Goal: Task Accomplishment & Management: Manage account settings

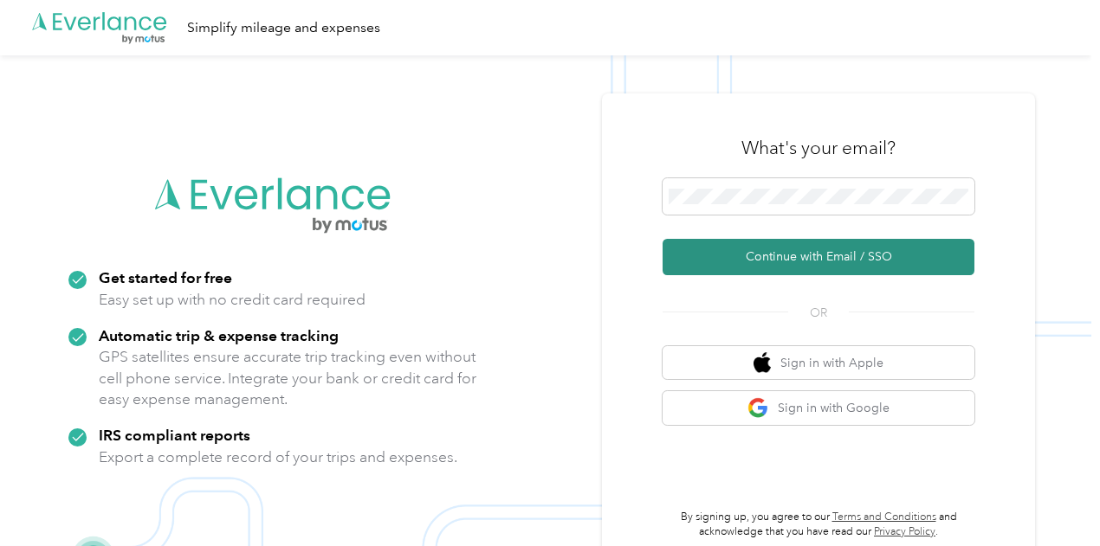
click at [737, 250] on button "Continue with Email / SSO" at bounding box center [818, 257] width 312 height 36
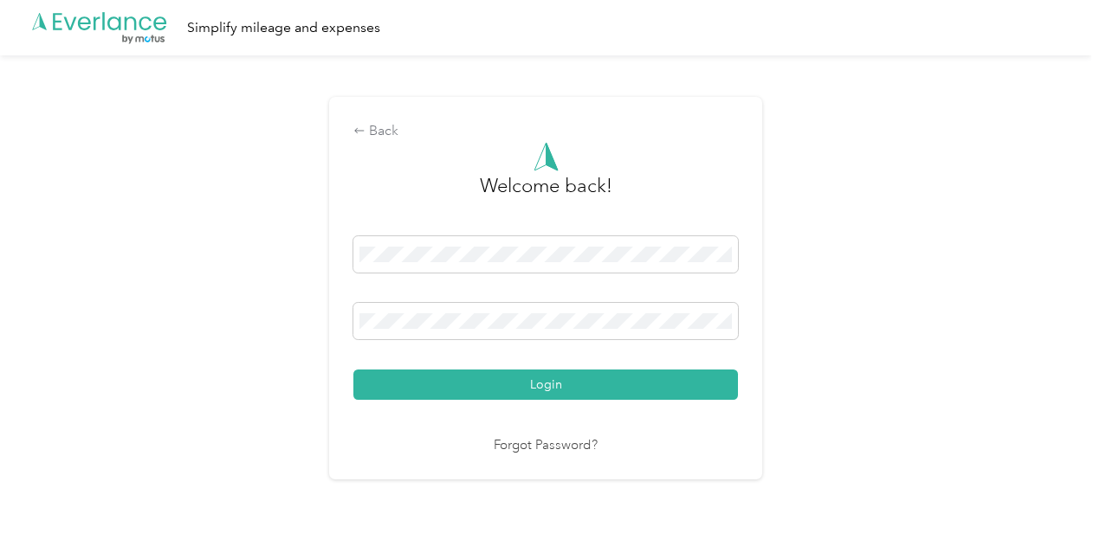
click at [526, 377] on button "Login" at bounding box center [545, 385] width 384 height 30
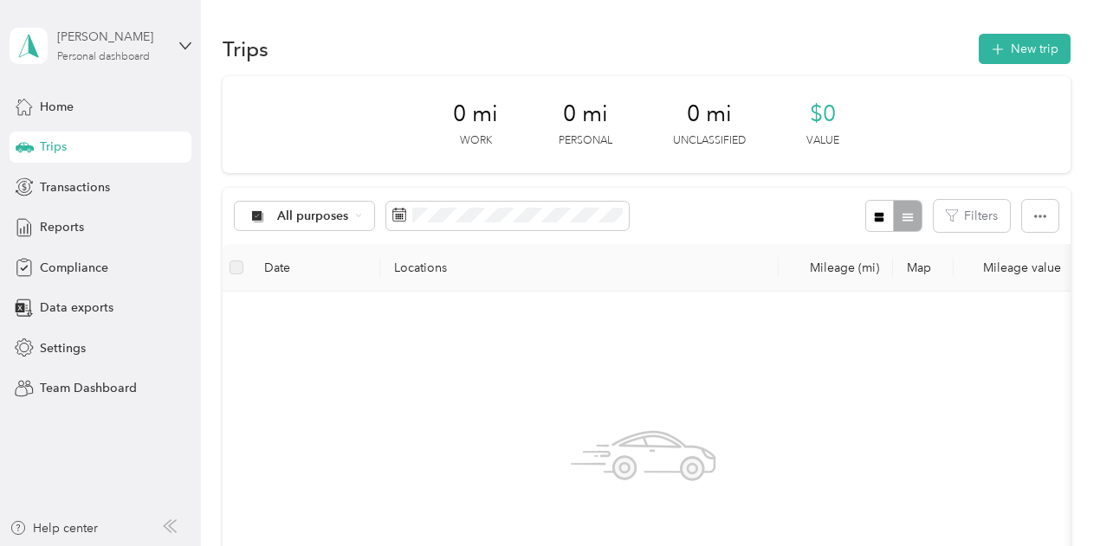
click at [101, 46] on div "[PERSON_NAME] Personal dashboard" at bounding box center [111, 45] width 108 height 35
click at [108, 143] on div "Team dashboard" at bounding box center [192, 137] width 340 height 30
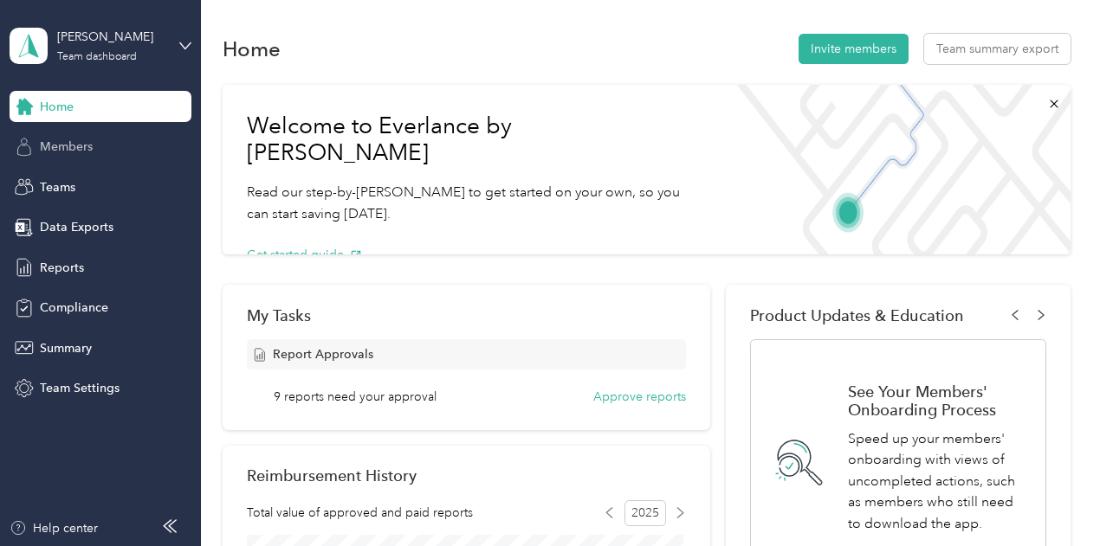
click at [104, 149] on div "Members" at bounding box center [101, 147] width 182 height 31
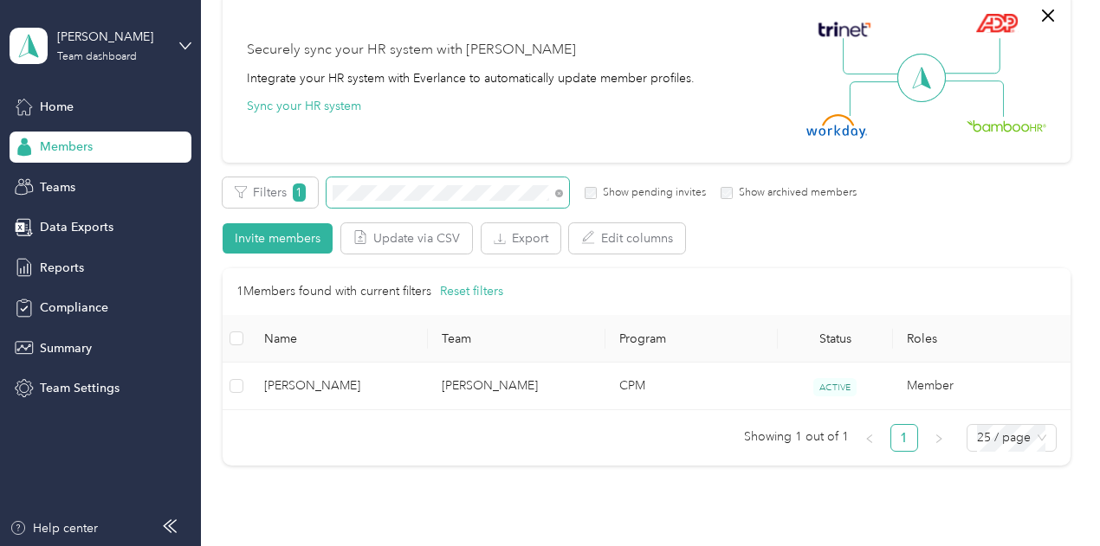
scroll to position [173, 0]
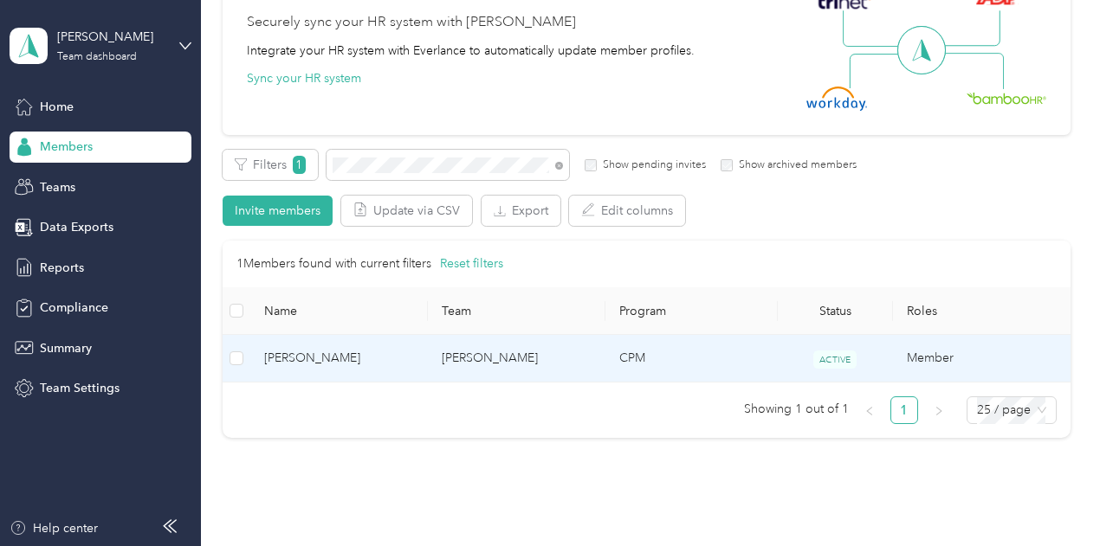
click at [371, 358] on span "[PERSON_NAME]" at bounding box center [339, 358] width 150 height 19
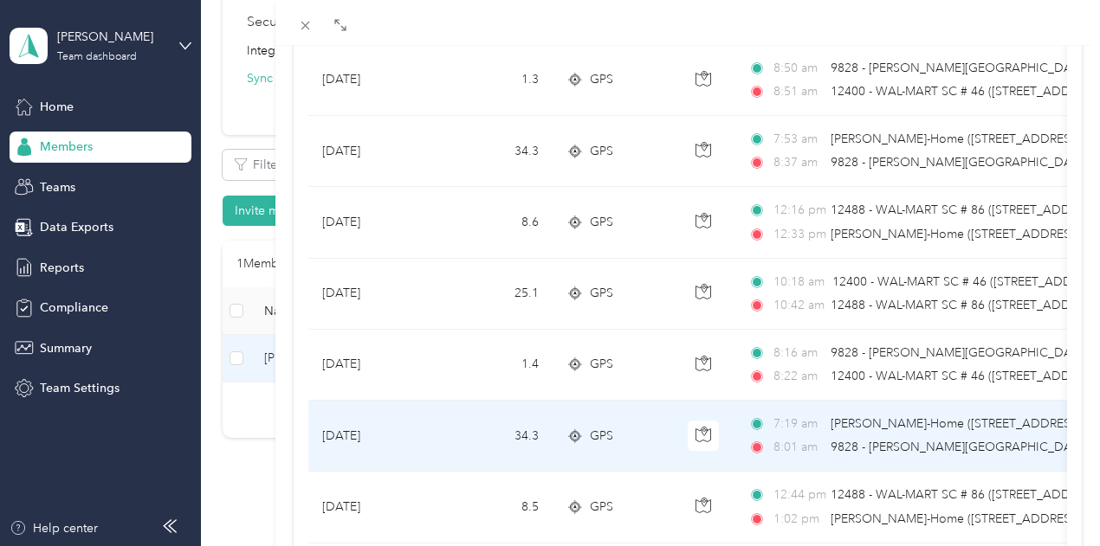
scroll to position [1039, 0]
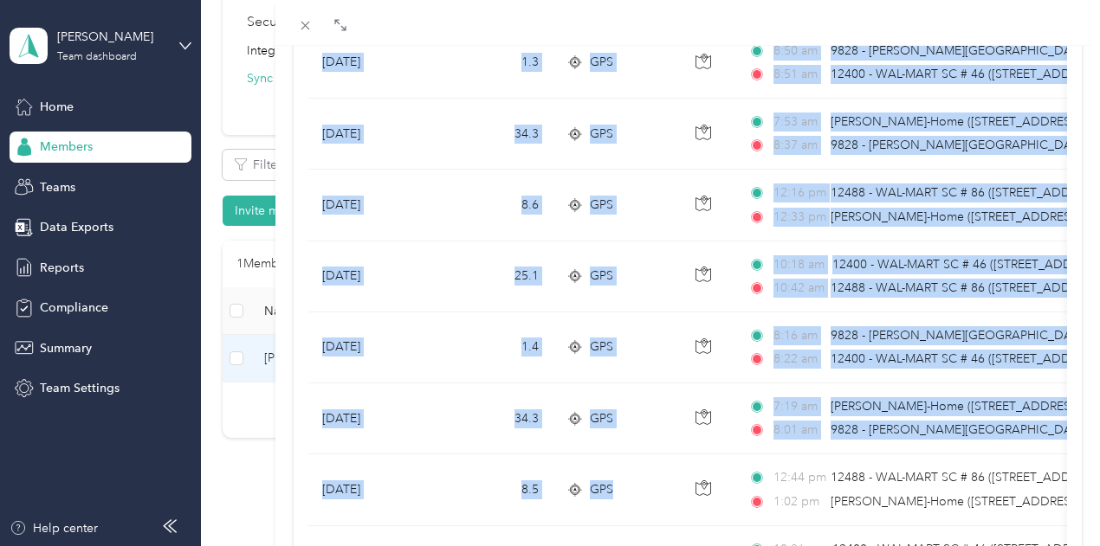
drag, startPoint x: 925, startPoint y: 488, endPoint x: 432, endPoint y: 499, distance: 492.8
click at [432, 499] on div "[PERSON_NAME] Trips Expenses Reports Member info Program Commute Rates Work hou…" at bounding box center [550, 273] width 1100 height 546
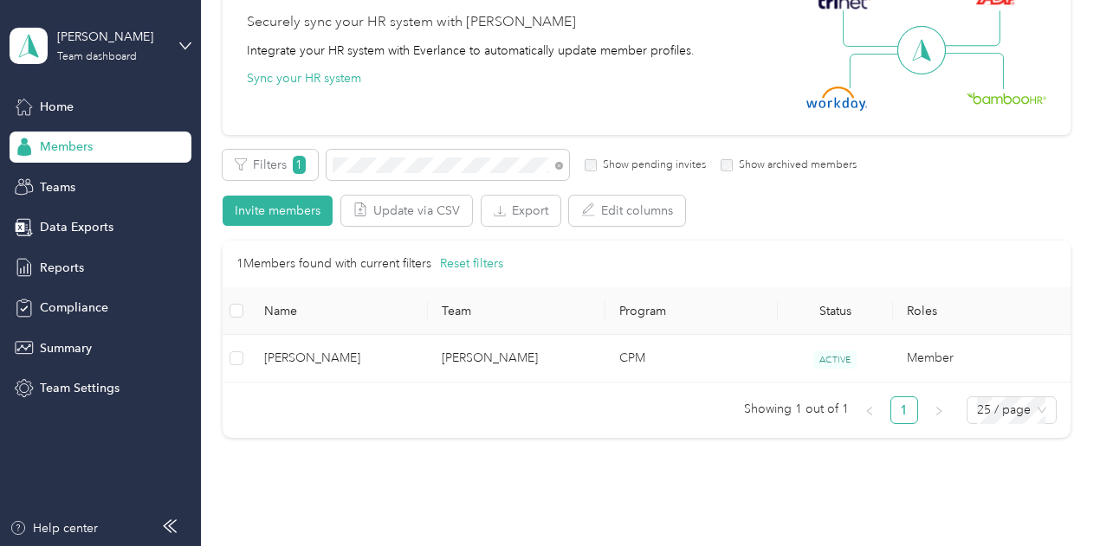
scroll to position [337, 0]
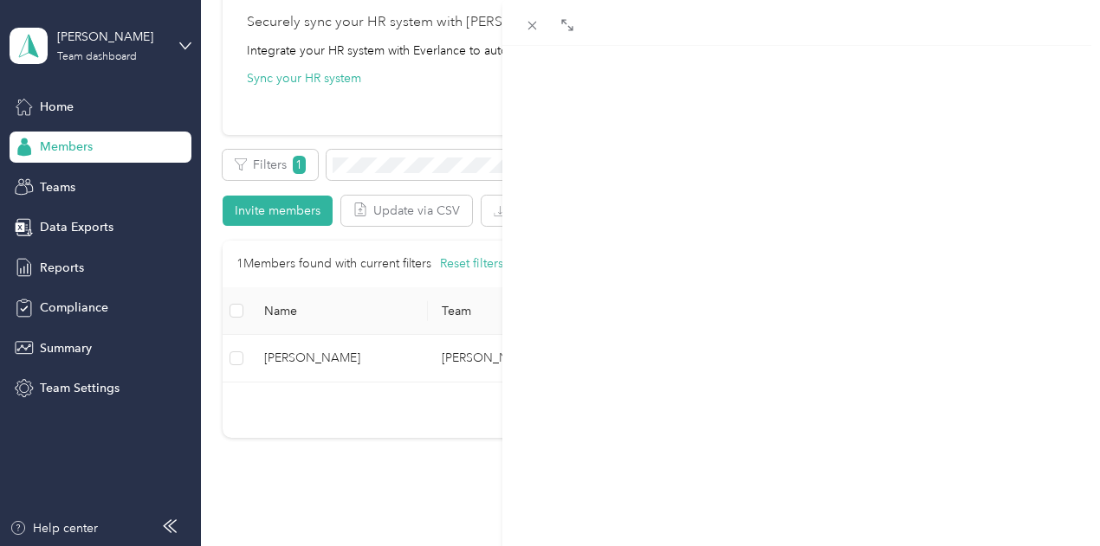
click at [432, 499] on div at bounding box center [550, 273] width 1100 height 546
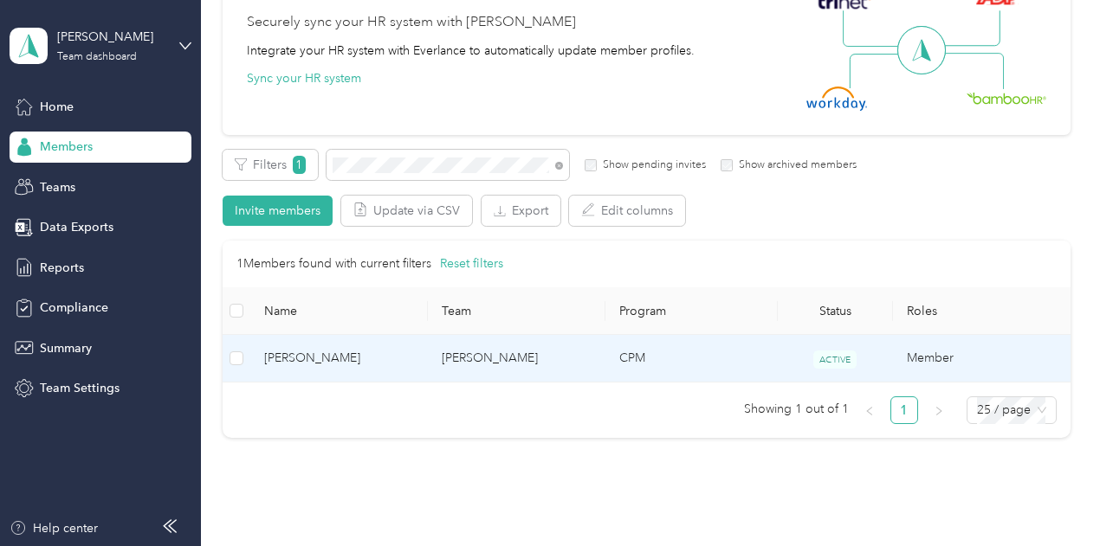
click at [313, 349] on span "[PERSON_NAME]" at bounding box center [339, 358] width 150 height 19
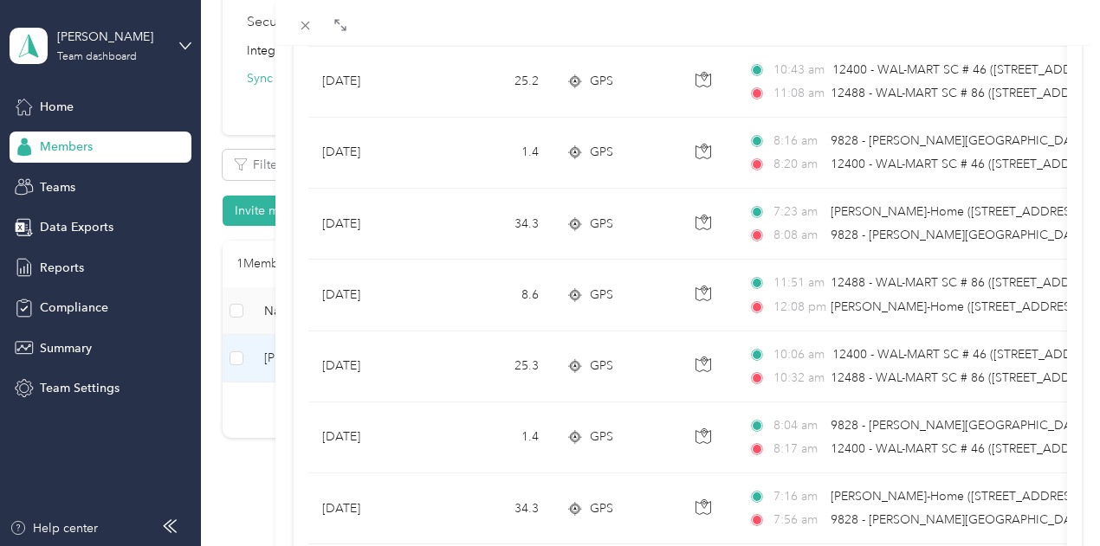
scroll to position [346, 0]
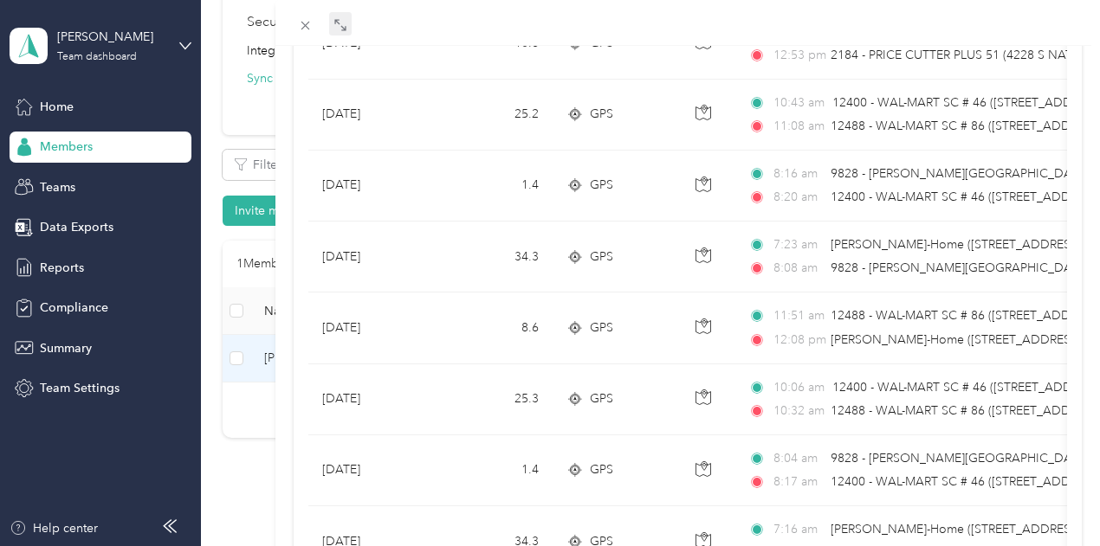
click at [347, 26] on icon at bounding box center [340, 25] width 14 height 14
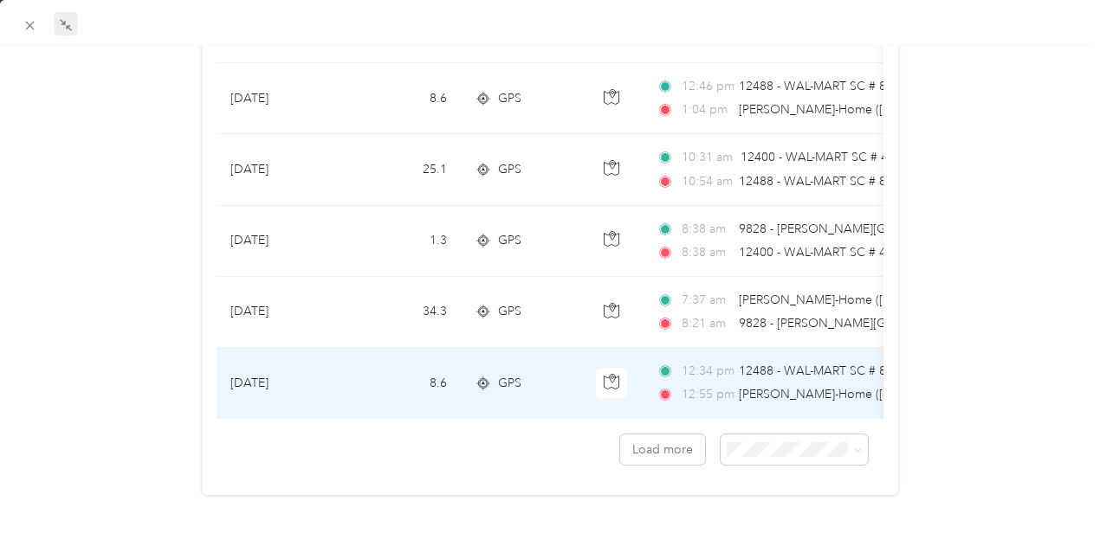
scroll to position [1663, 0]
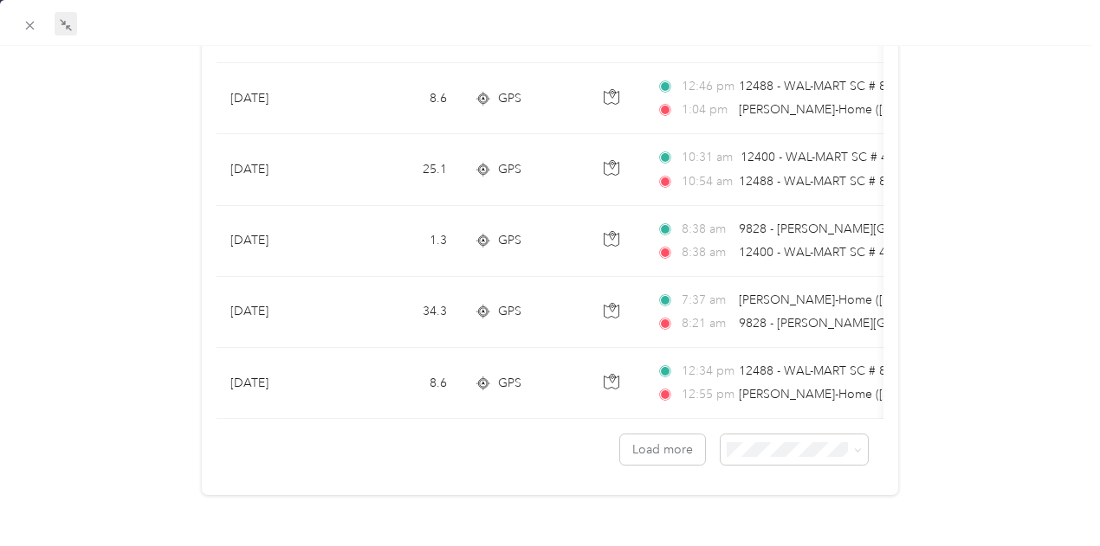
drag, startPoint x: 556, startPoint y: 398, endPoint x: 572, endPoint y: 397, distance: 15.6
click at [572, 397] on div "[PERSON_NAME] Trips Expenses Reports Member info Program Commute Rates Work hou…" at bounding box center [550, 273] width 1100 height 546
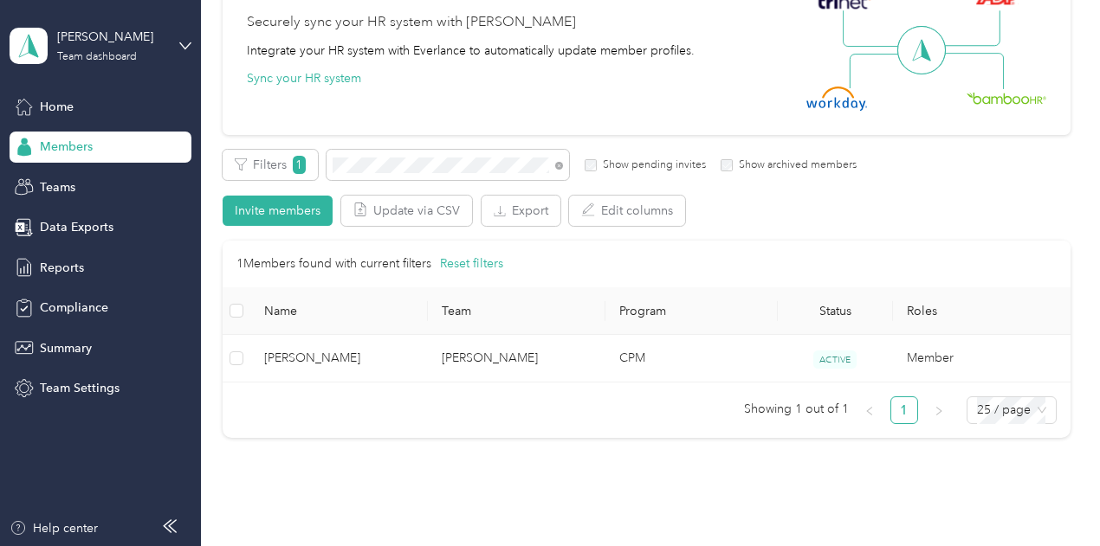
drag, startPoint x: 572, startPoint y: 396, endPoint x: 600, endPoint y: 397, distance: 28.6
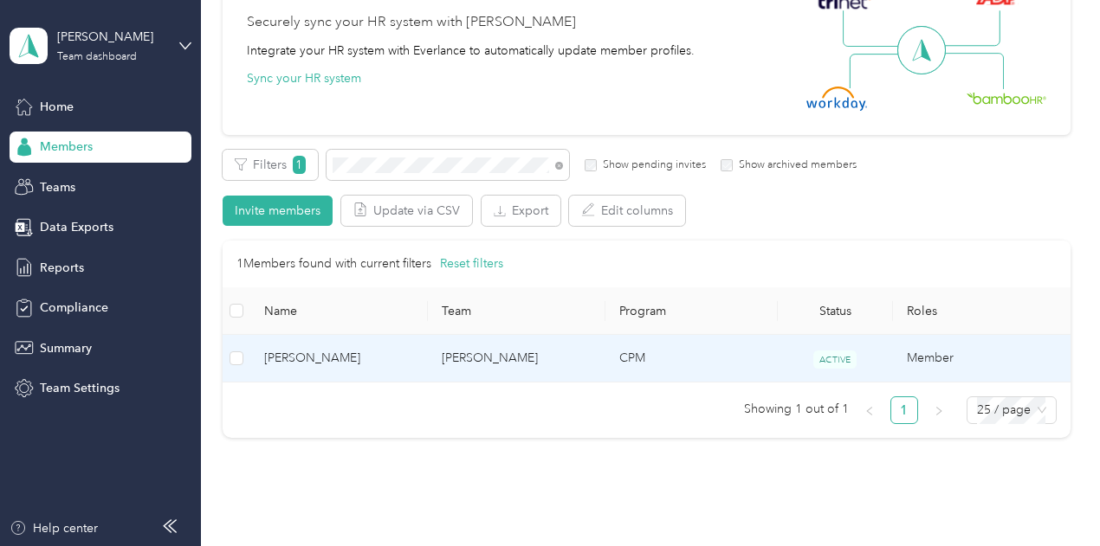
click at [346, 356] on span "[PERSON_NAME]" at bounding box center [339, 358] width 150 height 19
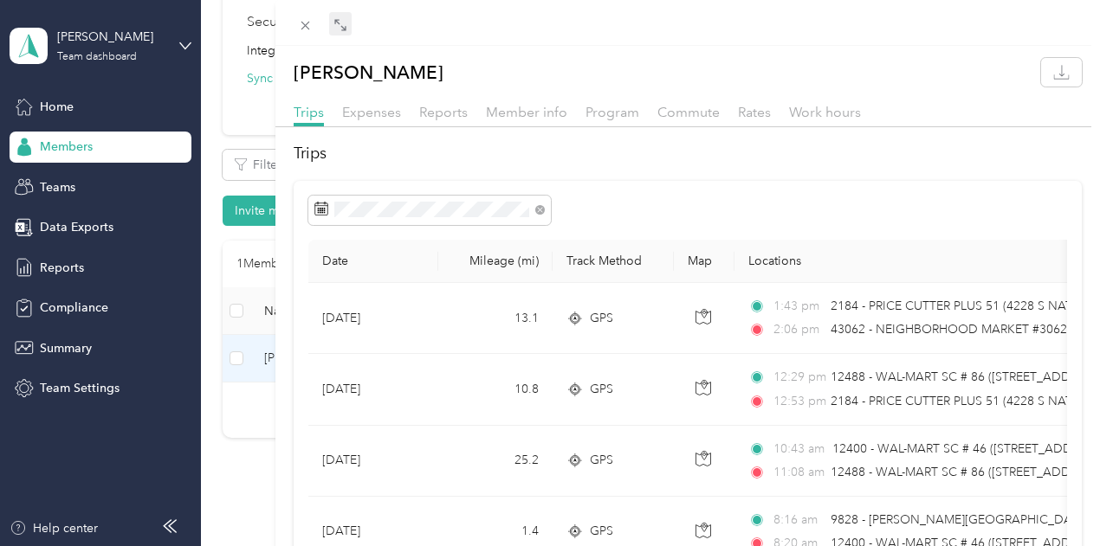
click at [347, 26] on icon at bounding box center [340, 25] width 14 height 14
